Goal: Task Accomplishment & Management: Use online tool/utility

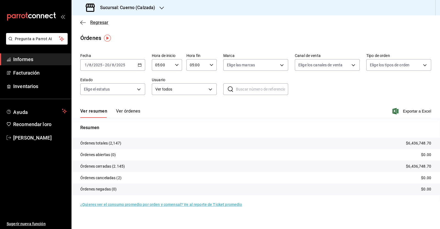
click at [81, 24] on icon "button" at bounding box center [83, 22] width 6 height 5
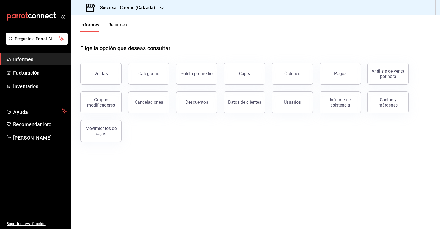
click at [161, 10] on icon "button" at bounding box center [162, 8] width 4 height 4
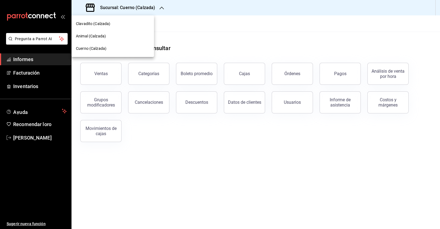
click at [104, 23] on font "Clavadito (Calzada)" at bounding box center [93, 23] width 35 height 4
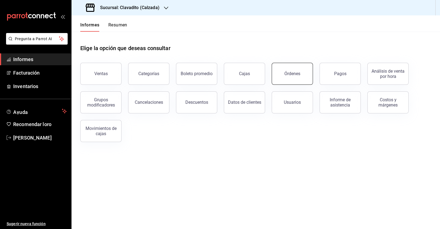
click at [290, 77] on button "Órdenes" at bounding box center [292, 74] width 41 height 22
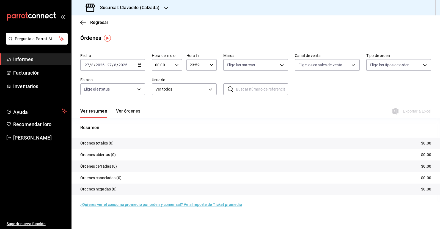
click at [143, 73] on div "Fecha [DATE] [DATE] - [DATE] [DATE] Hora de inicio 00:00 Hora de inicio Hora fi…" at bounding box center [255, 76] width 351 height 51
click at [141, 64] on \(Stroke\) "button" at bounding box center [139, 64] width 3 height 0
click at [106, 142] on font "Rango de fechas" at bounding box center [99, 143] width 29 height 4
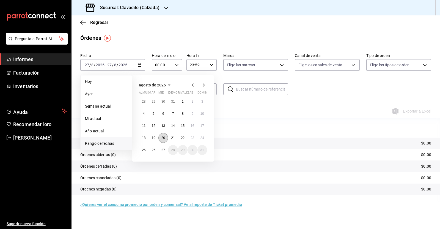
click at [162, 139] on button "20" at bounding box center [163, 138] width 10 height 10
click at [163, 150] on font "27" at bounding box center [164, 150] width 4 height 4
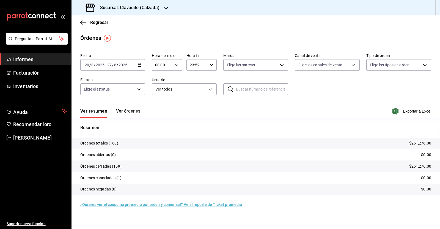
click at [173, 65] on div "00:00 Hora de inicio" at bounding box center [167, 65] width 30 height 12
click at [161, 75] on button "05" at bounding box center [159, 76] width 13 height 11
type input "05:00"
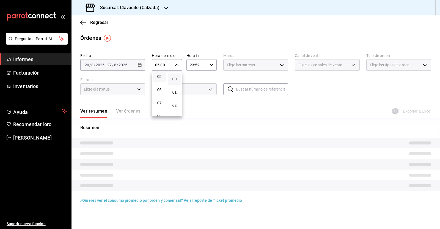
click at [209, 65] on div at bounding box center [220, 114] width 440 height 229
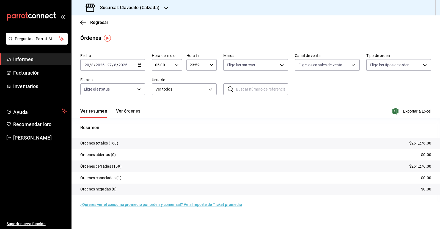
click at [213, 65] on icon "button" at bounding box center [212, 65] width 4 height 4
click at [193, 75] on font "05" at bounding box center [194, 74] width 4 height 4
click at [212, 78] on span "00" at bounding box center [209, 79] width 6 height 4
type input "05:00"
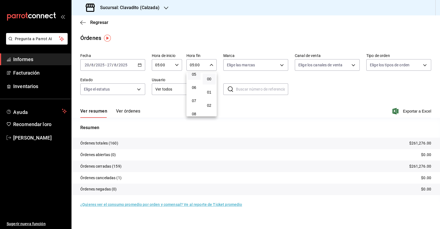
click at [296, 98] on div at bounding box center [220, 114] width 440 height 229
click at [348, 81] on div "Fecha [DATE] [DATE] - [DATE] [DATE] Hora de inicio 05:00 Hora de inicio Hora fi…" at bounding box center [255, 76] width 351 height 51
click at [419, 110] on font "Exportar a Excel" at bounding box center [417, 111] width 28 height 4
click at [82, 23] on icon "button" at bounding box center [83, 22] width 6 height 5
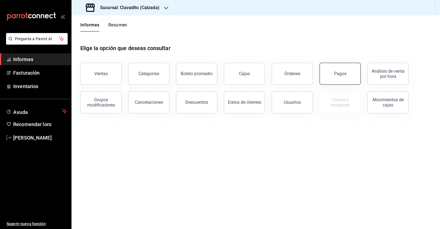
click at [343, 80] on button "Pagos" at bounding box center [340, 74] width 41 height 22
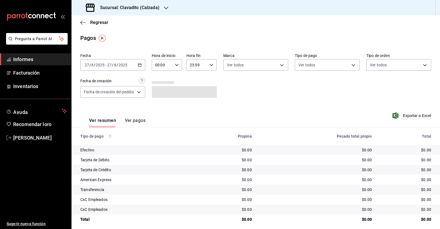
click at [141, 65] on icon "button" at bounding box center [140, 65] width 4 height 4
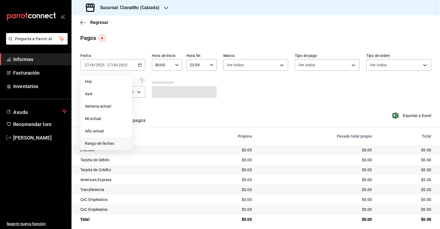
click at [105, 141] on font "Rango de fechas" at bounding box center [99, 143] width 29 height 4
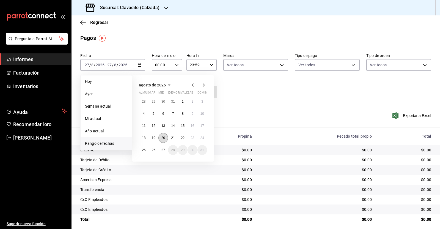
click at [163, 138] on font "20" at bounding box center [164, 138] width 4 height 4
click at [164, 149] on font "27" at bounding box center [164, 150] width 4 height 4
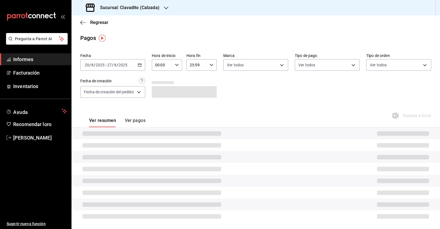
click at [175, 64] on icon "button" at bounding box center [177, 65] width 4 height 4
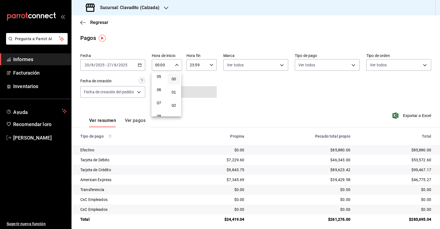
scroll to position [69, 0]
click at [161, 80] on button "05" at bounding box center [159, 76] width 13 height 11
type input "05:00"
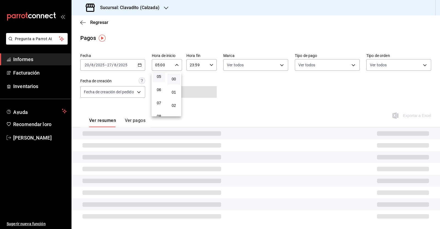
click at [177, 82] on button "00" at bounding box center [174, 78] width 13 height 11
click at [211, 62] on div at bounding box center [220, 114] width 440 height 229
click at [210, 64] on icon "button" at bounding box center [212, 65] width 4 height 4
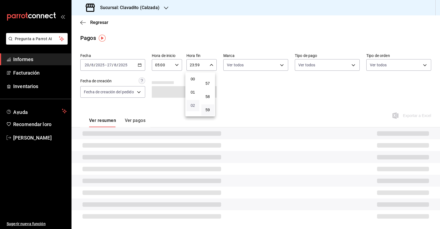
scroll to position [34, 0]
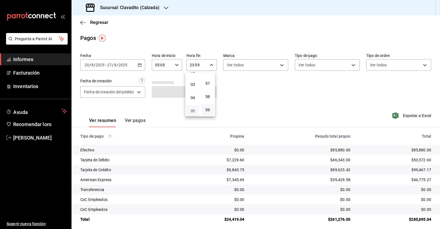
click at [194, 111] on font "05" at bounding box center [193, 111] width 4 height 4
drag, startPoint x: 209, startPoint y: 80, endPoint x: 223, endPoint y: 89, distance: 16.7
click at [209, 80] on font "00" at bounding box center [208, 79] width 4 height 4
type input "05:00"
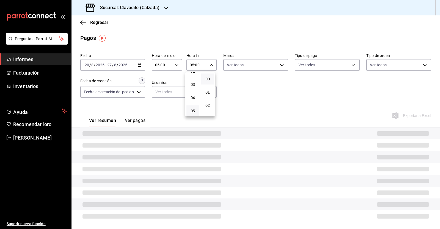
click at [277, 118] on div at bounding box center [220, 114] width 440 height 229
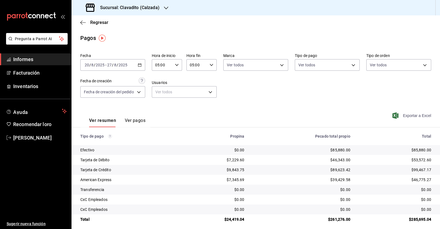
click at [415, 114] on font "Exportar a Excel" at bounding box center [417, 115] width 28 height 4
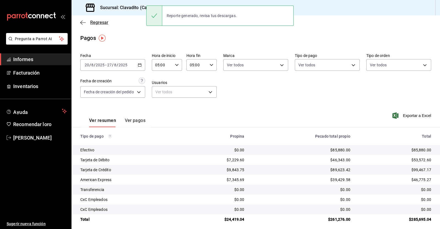
click at [84, 21] on icon "button" at bounding box center [83, 22] width 6 height 5
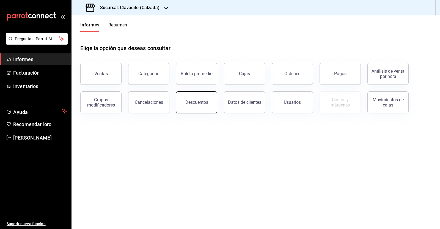
click at [196, 102] on font "Descuentos" at bounding box center [196, 102] width 23 height 5
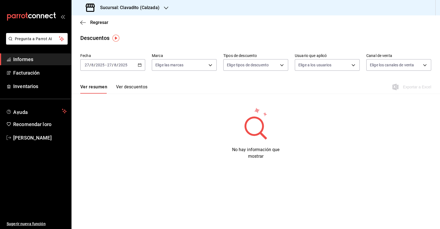
click at [141, 67] on icon "button" at bounding box center [140, 65] width 4 height 4
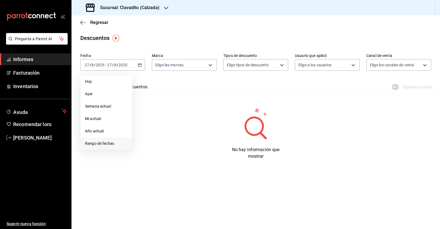
click at [115, 138] on li "Rango de fechas" at bounding box center [106, 143] width 51 height 12
click at [184, 102] on button "1" at bounding box center [183, 102] width 10 height 10
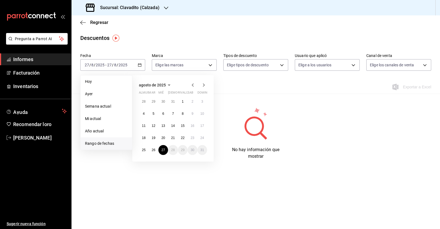
click at [251, 106] on div "Fecha [DATE] [DATE] - [DATE] [DATE] [DATE] [DATE] Semana actual Mi actual Año a…" at bounding box center [256, 105] width 369 height 109
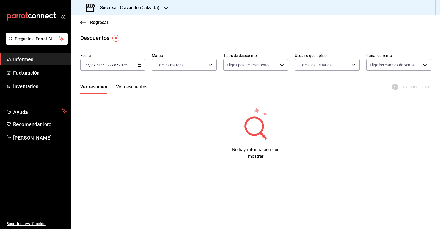
click at [140, 65] on icon "button" at bounding box center [140, 65] width 4 height 4
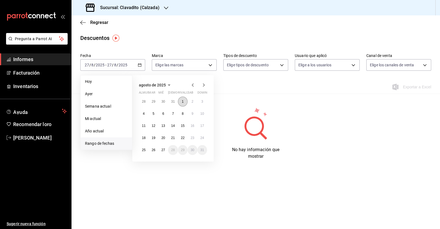
click at [180, 103] on button "1" at bounding box center [183, 102] width 10 height 10
click at [164, 152] on button "27" at bounding box center [163, 150] width 10 height 10
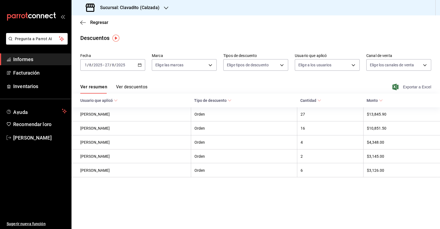
click at [402, 87] on span "Exportar a Excel" at bounding box center [413, 87] width 38 height 7
click at [83, 25] on div "Regresar" at bounding box center [256, 22] width 369 height 14
click at [81, 23] on icon "button" at bounding box center [81, 22] width 2 height 4
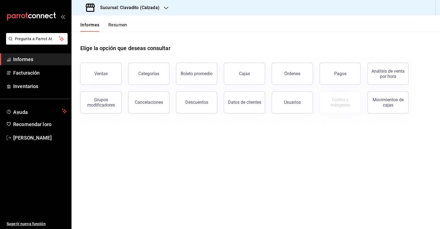
click at [165, 8] on icon "button" at bounding box center [166, 8] width 4 height 3
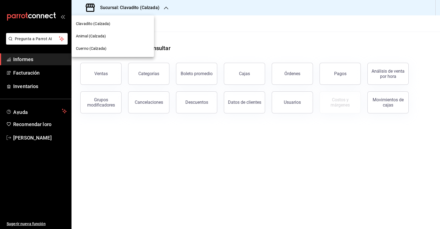
click at [94, 36] on font "Animal (Calzada)" at bounding box center [91, 36] width 30 height 4
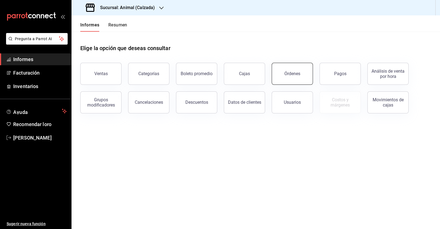
click at [291, 76] on button "Órdenes" at bounding box center [292, 74] width 41 height 22
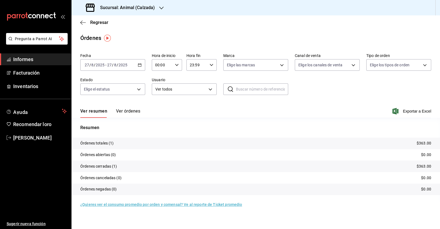
click at [141, 64] on \(Stroke\) "button" at bounding box center [139, 65] width 3 height 3
click at [116, 141] on span "Rango de fechas" at bounding box center [106, 144] width 43 height 6
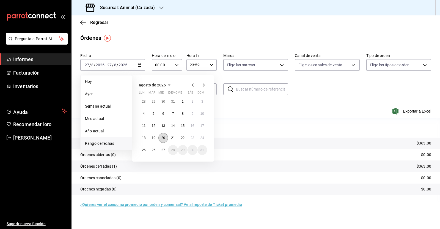
click at [165, 137] on abbr "20" at bounding box center [164, 138] width 4 height 4
click at [163, 150] on font "27" at bounding box center [164, 150] width 4 height 4
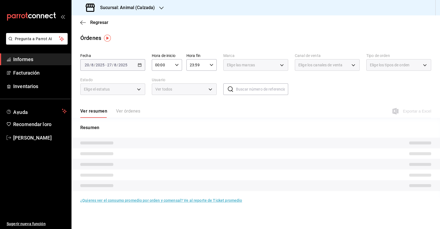
click at [177, 63] on icon "button" at bounding box center [177, 65] width 4 height 4
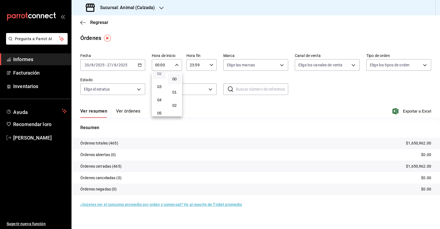
scroll to position [69, 0]
click at [160, 80] on button "05" at bounding box center [159, 76] width 13 height 11
type input "05:00"
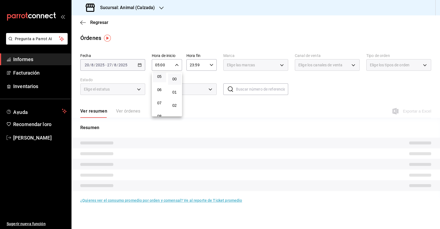
click at [208, 67] on div at bounding box center [220, 114] width 440 height 229
click at [212, 65] on \(Stroke\) "button" at bounding box center [211, 65] width 3 height 2
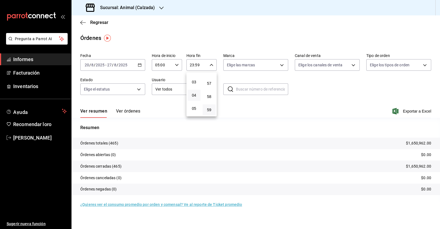
scroll to position [36, 0]
drag, startPoint x: 195, startPoint y: 107, endPoint x: 200, endPoint y: 103, distance: 6.2
click at [196, 107] on font "05" at bounding box center [194, 108] width 4 height 4
click at [206, 78] on span "00" at bounding box center [209, 79] width 6 height 4
type input "05:00"
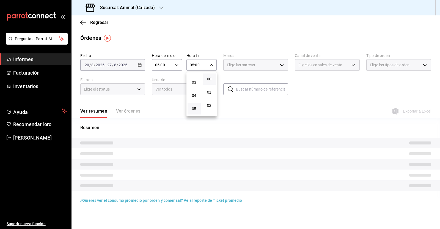
click at [252, 106] on div at bounding box center [220, 114] width 440 height 229
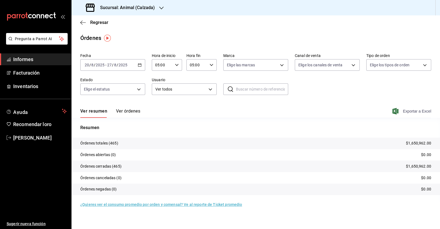
click at [417, 114] on span "Exportar a Excel" at bounding box center [413, 111] width 38 height 7
click at [83, 23] on icon "button" at bounding box center [83, 22] width 6 height 0
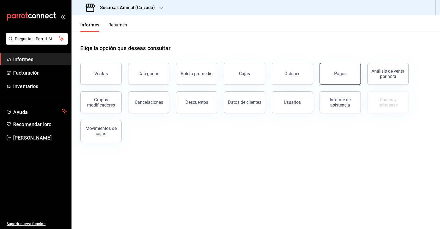
click at [338, 74] on font "Pagos" at bounding box center [340, 73] width 12 height 5
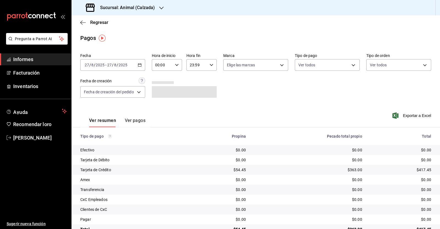
click at [140, 65] on icon "button" at bounding box center [140, 65] width 4 height 4
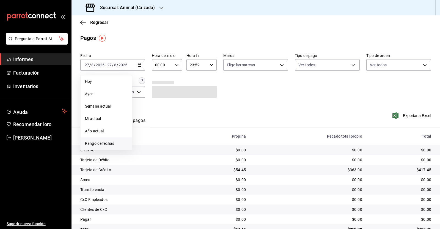
click at [112, 142] on font "Rango de fechas" at bounding box center [99, 143] width 29 height 4
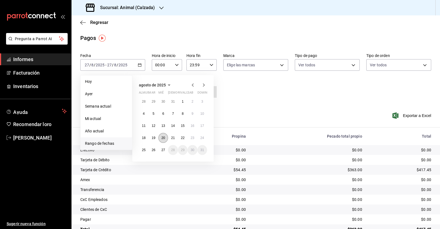
click at [164, 137] on font "20" at bounding box center [164, 138] width 4 height 4
click at [163, 138] on font "20" at bounding box center [164, 138] width 4 height 4
click at [162, 149] on font "27" at bounding box center [164, 150] width 4 height 4
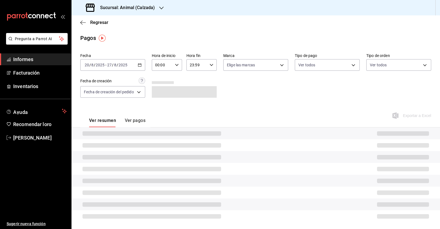
click at [176, 64] on icon "button" at bounding box center [177, 65] width 4 height 4
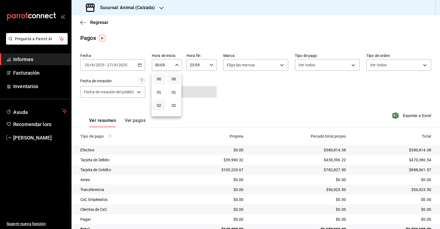
scroll to position [34, 0]
click at [158, 112] on font "05" at bounding box center [159, 111] width 4 height 4
type input "05:00"
click at [209, 65] on div at bounding box center [220, 114] width 440 height 229
click at [209, 67] on div "23:59 Hora fin" at bounding box center [202, 65] width 30 height 12
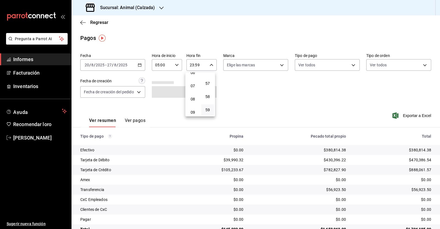
scroll to position [71, 0]
click at [195, 75] on span "05" at bounding box center [193, 74] width 6 height 4
click at [208, 75] on button "00" at bounding box center [207, 78] width 13 height 11
type input "05:00"
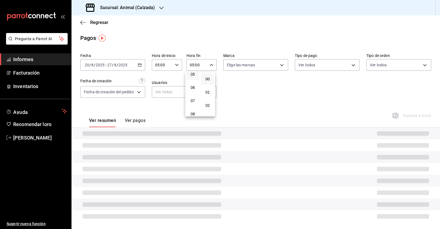
click at [262, 88] on div at bounding box center [220, 114] width 440 height 229
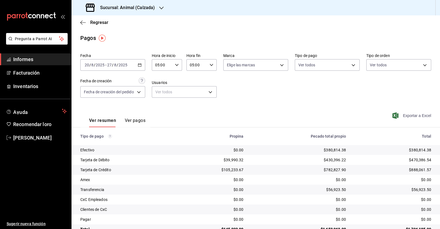
click at [416, 117] on font "Exportar a Excel" at bounding box center [417, 115] width 28 height 4
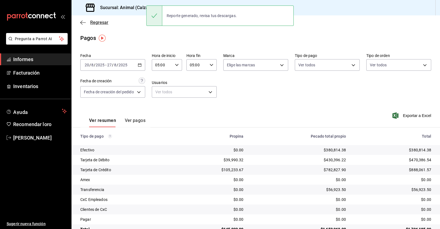
click at [83, 21] on icon "button" at bounding box center [83, 22] width 6 height 5
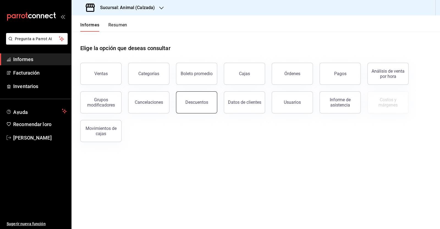
click at [201, 98] on button "Descuentos" at bounding box center [196, 102] width 41 height 22
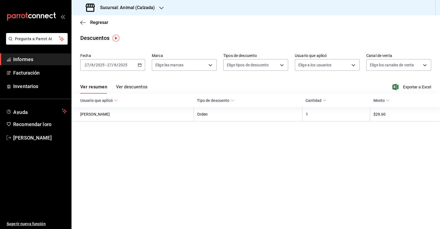
click at [139, 66] on icon "button" at bounding box center [140, 65] width 4 height 4
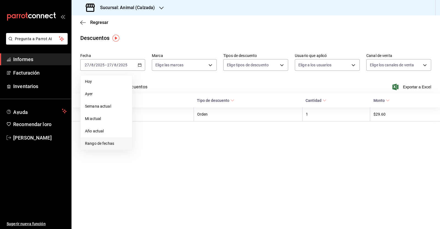
click at [95, 139] on li "Rango de fechas" at bounding box center [106, 143] width 51 height 12
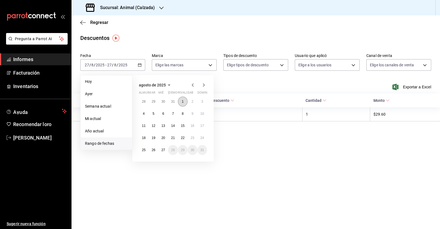
click at [183, 98] on button "1" at bounding box center [183, 102] width 10 height 10
click at [166, 148] on button "27" at bounding box center [163, 150] width 10 height 10
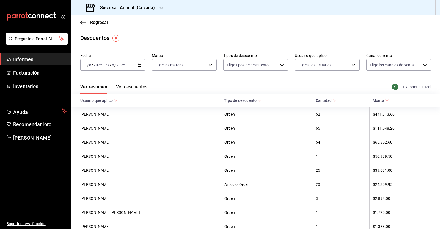
click at [403, 85] on font "Exportar a Excel" at bounding box center [417, 87] width 28 height 4
click at [84, 20] on icon "button" at bounding box center [83, 22] width 6 height 5
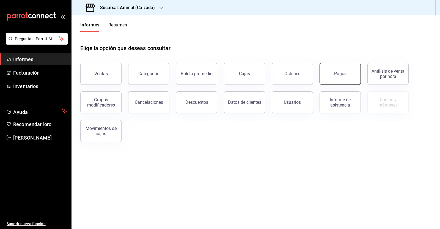
click at [337, 75] on font "Pagos" at bounding box center [340, 73] width 12 height 5
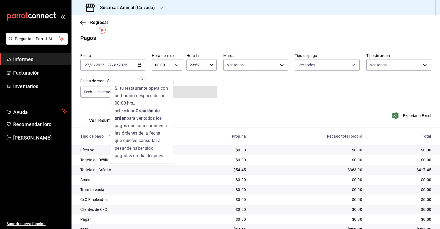
scroll to position [14, 0]
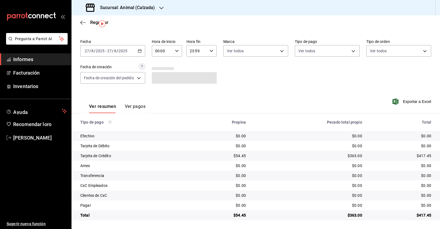
click at [141, 49] on \(Stroke\) "button" at bounding box center [141, 49] width 0 height 0
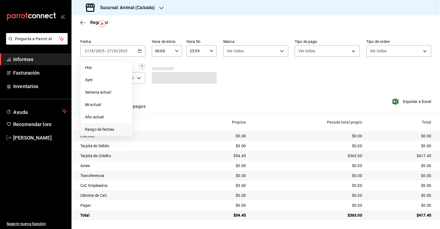
click at [111, 129] on font "Rango de fechas" at bounding box center [99, 129] width 29 height 4
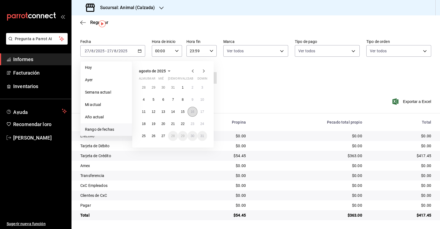
click at [191, 110] on font "16" at bounding box center [193, 112] width 4 height 4
click at [203, 111] on font "17" at bounding box center [203, 112] width 4 height 4
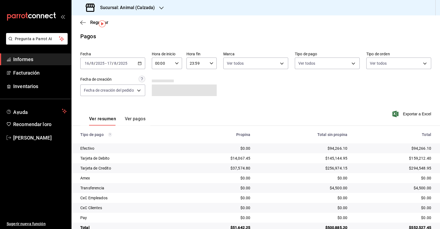
scroll to position [14, 0]
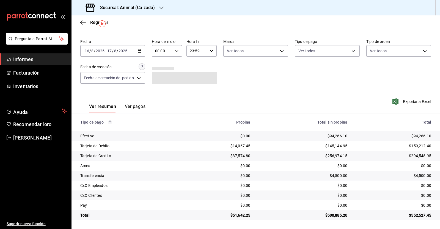
click at [176, 62] on div "Fecha [DATE] [DATE] - [DATE] [DATE] Hora de inicio 00:00 Hora de inicio Hora fi…" at bounding box center [255, 63] width 351 height 53
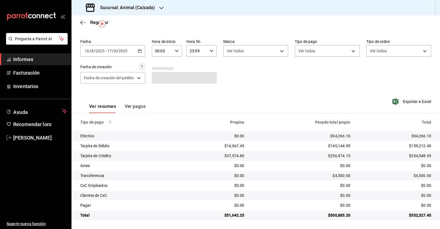
click at [175, 53] on icon "button" at bounding box center [177, 51] width 4 height 4
click at [162, 95] on span "05" at bounding box center [159, 96] width 6 height 4
type input "05:00"
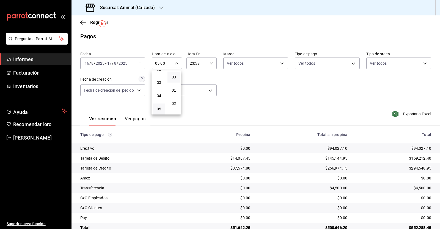
scroll to position [14, 0]
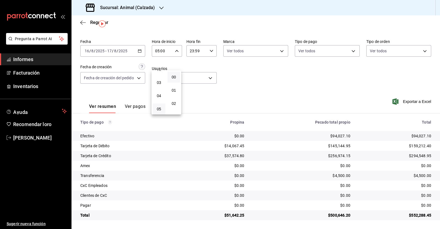
click at [209, 52] on div at bounding box center [220, 114] width 440 height 229
click at [210, 52] on icon "button" at bounding box center [212, 51] width 4 height 4
drag, startPoint x: 193, startPoint y: 94, endPoint x: 208, endPoint y: 92, distance: 14.9
click at [193, 94] on font "05" at bounding box center [193, 94] width 4 height 4
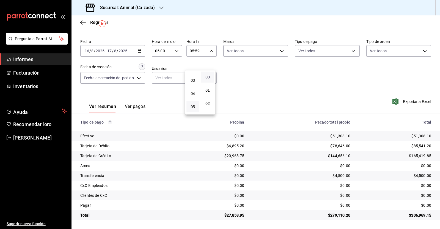
click at [210, 78] on span "00" at bounding box center [208, 77] width 6 height 4
type input "05:00"
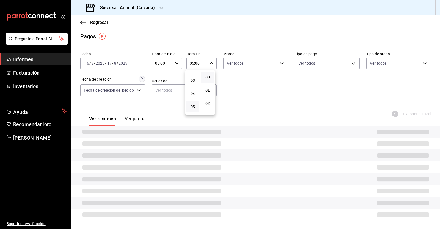
scroll to position [14, 0]
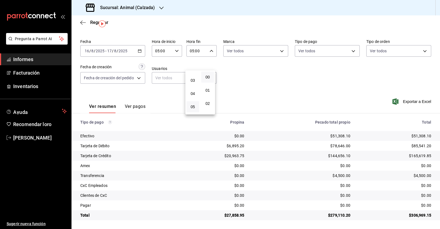
click at [248, 88] on div at bounding box center [220, 114] width 440 height 229
click at [206, 91] on div "Ver resumen Ver pagos Exportar a Excel" at bounding box center [256, 104] width 369 height 29
click at [82, 24] on icon "button" at bounding box center [83, 22] width 6 height 5
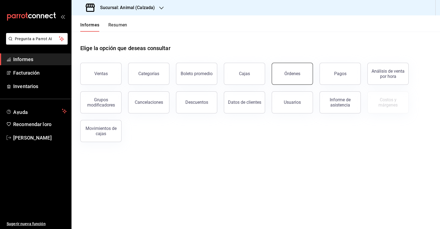
click at [285, 73] on font "Órdenes" at bounding box center [292, 73] width 16 height 5
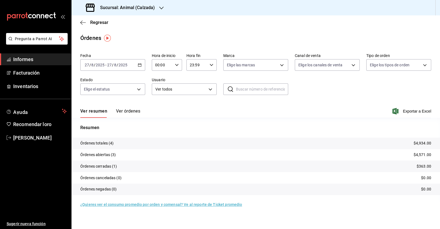
click at [140, 66] on icon "button" at bounding box center [140, 65] width 4 height 4
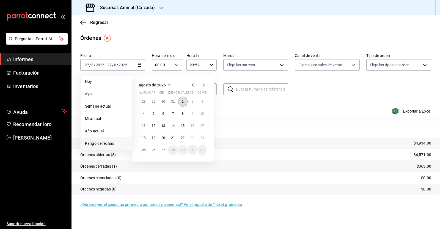
click at [183, 99] on button "1" at bounding box center [183, 102] width 10 height 10
click at [184, 126] on font "15" at bounding box center [183, 126] width 4 height 4
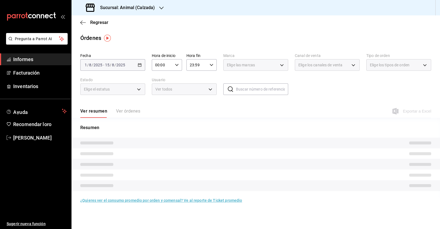
click at [177, 65] on \(Stroke\) "button" at bounding box center [176, 65] width 3 height 2
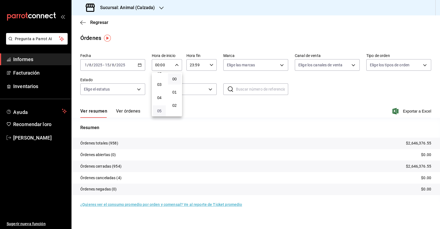
click at [161, 112] on font "05" at bounding box center [159, 111] width 4 height 4
type input "05:00"
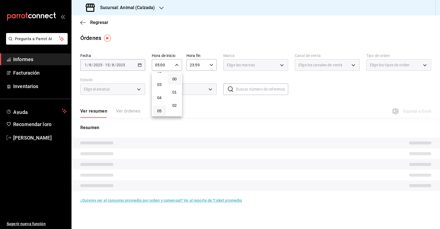
click at [208, 65] on div at bounding box center [220, 114] width 440 height 229
click at [212, 66] on icon "button" at bounding box center [212, 65] width 4 height 4
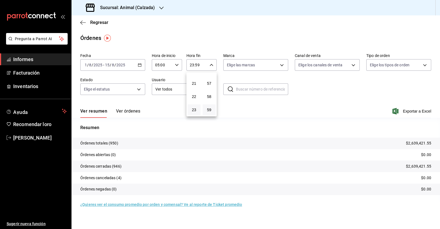
scroll to position [71, 0]
click at [192, 75] on font "05" at bounding box center [194, 74] width 4 height 4
click at [206, 74] on button "00" at bounding box center [209, 78] width 13 height 11
type input "05:00"
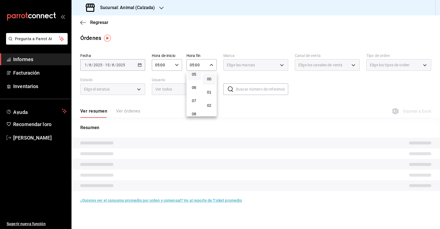
click at [319, 97] on div at bounding box center [220, 114] width 440 height 229
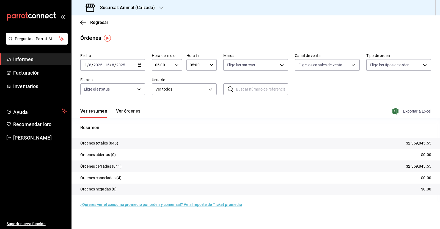
click at [417, 111] on font "Exportar a Excel" at bounding box center [417, 111] width 28 height 4
